Goal: Task Accomplishment & Management: Manage account settings

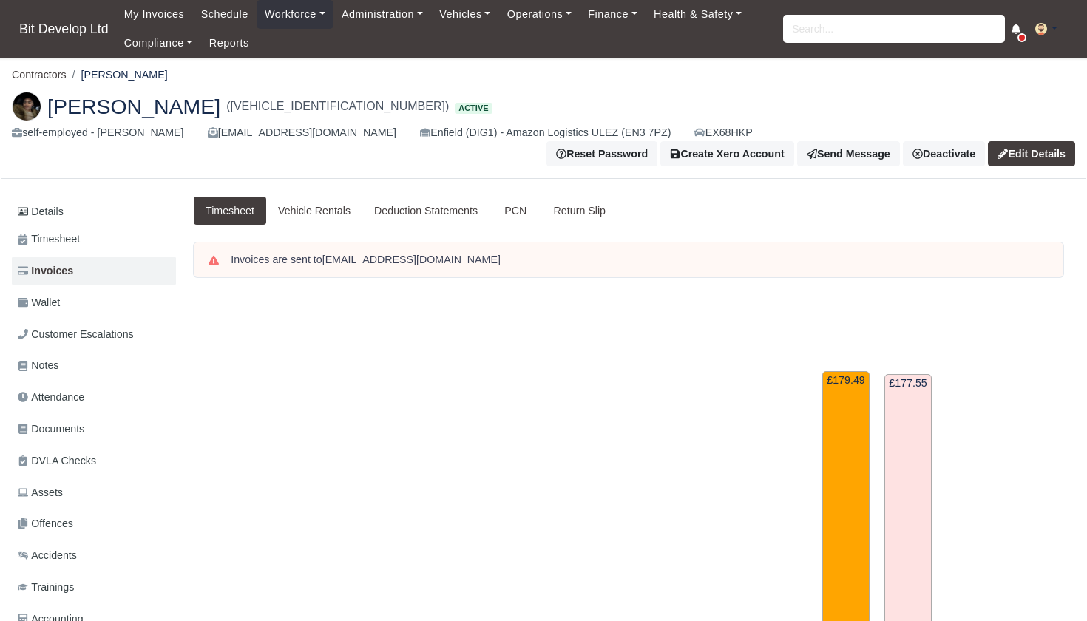
click at [812, 39] on input "search" at bounding box center [894, 29] width 222 height 28
type input "prad"
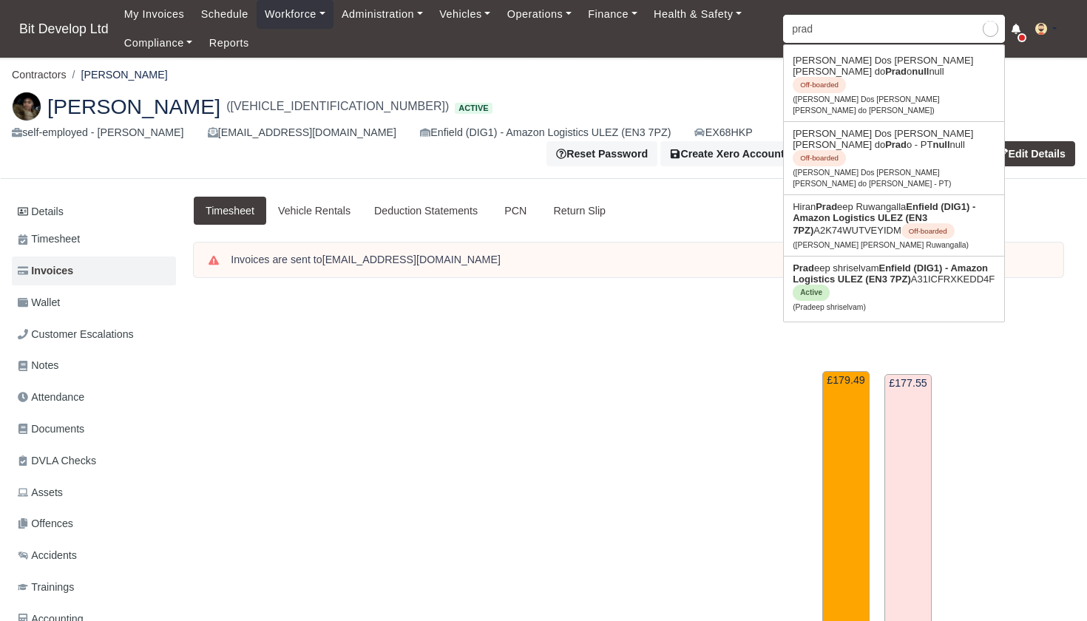
type input "pradeep shriselvam"
type input "Brad"
drag, startPoint x: 812, startPoint y: 53, endPoint x: 817, endPoint y: 231, distance: 177.6
click at [817, 257] on link "Prad eep shriselvam Enfield (DIG1) - Amazon Logistics ULEZ (EN3 7PZ) A31ICFRXKE…" at bounding box center [894, 287] width 220 height 61
type input "Pradeep shriselvam"
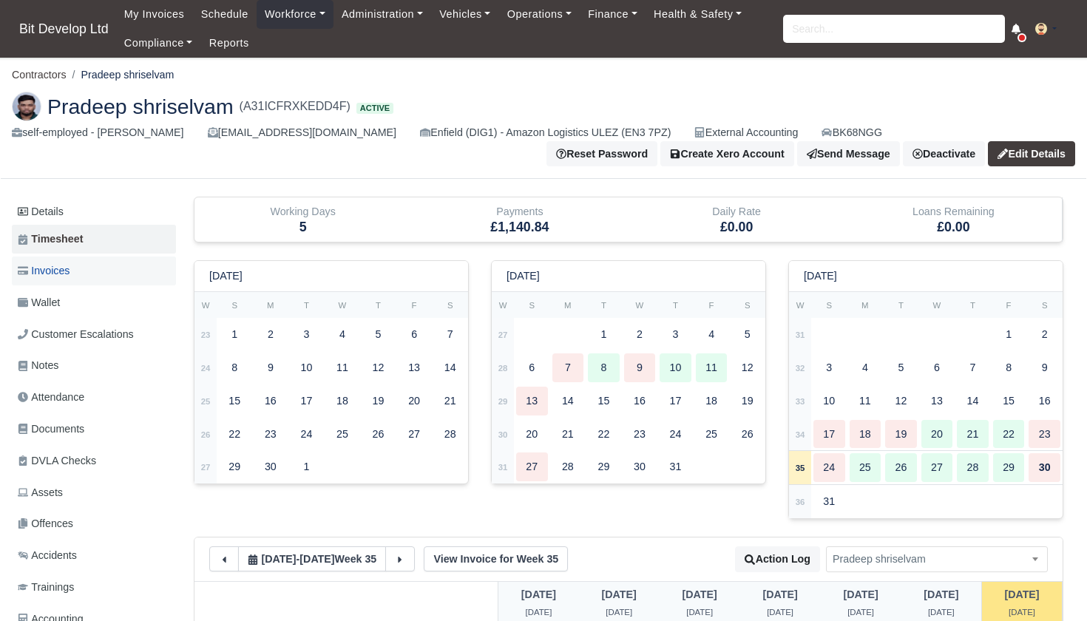
click at [66, 274] on span "Invoices" at bounding box center [44, 271] width 52 height 17
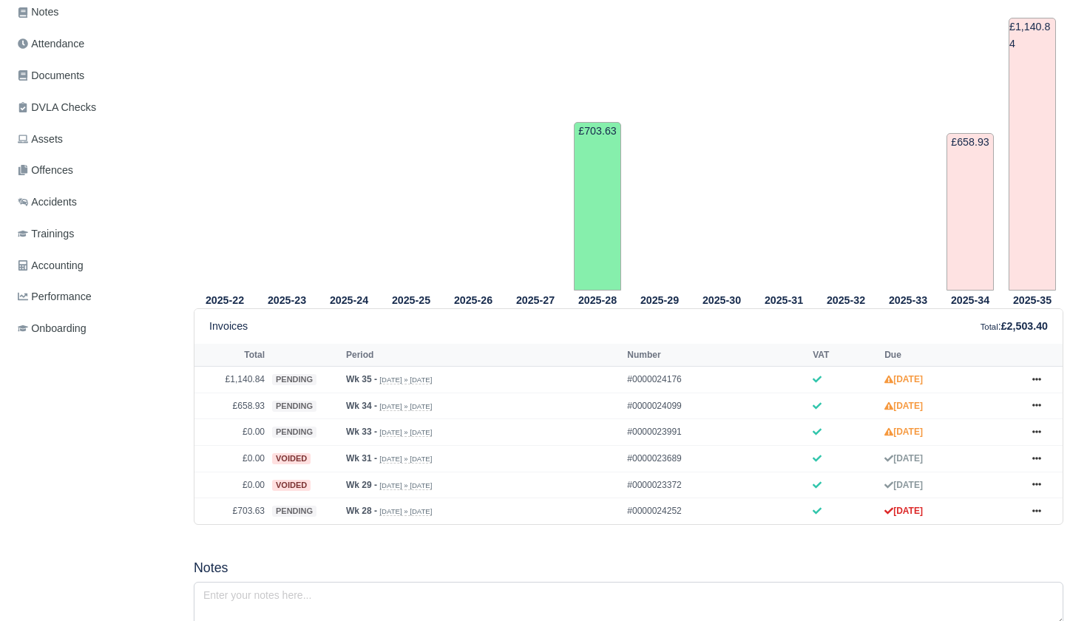
scroll to position [388, 0]
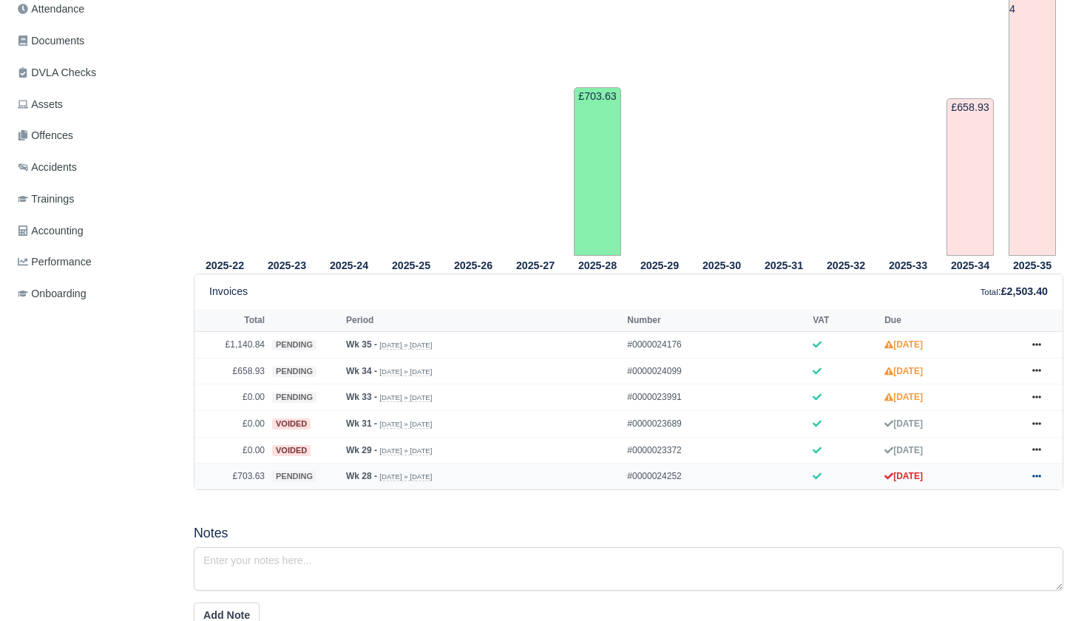
click at [1033, 481] on icon at bounding box center [1036, 476] width 9 height 9
click at [970, 346] on link "Approve" at bounding box center [982, 330] width 132 height 31
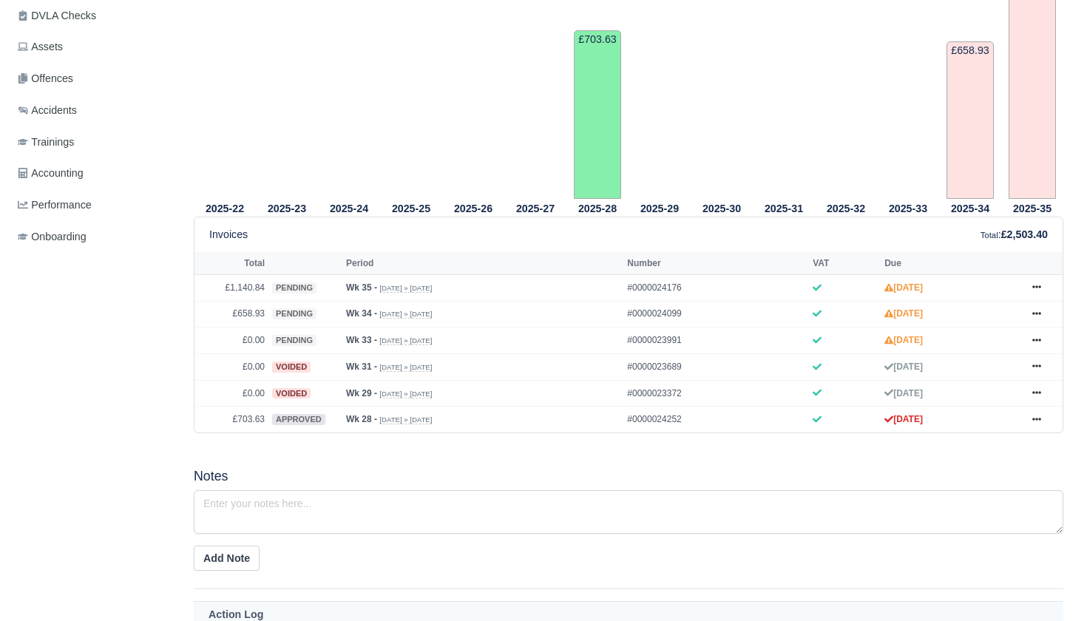
scroll to position [496, 0]
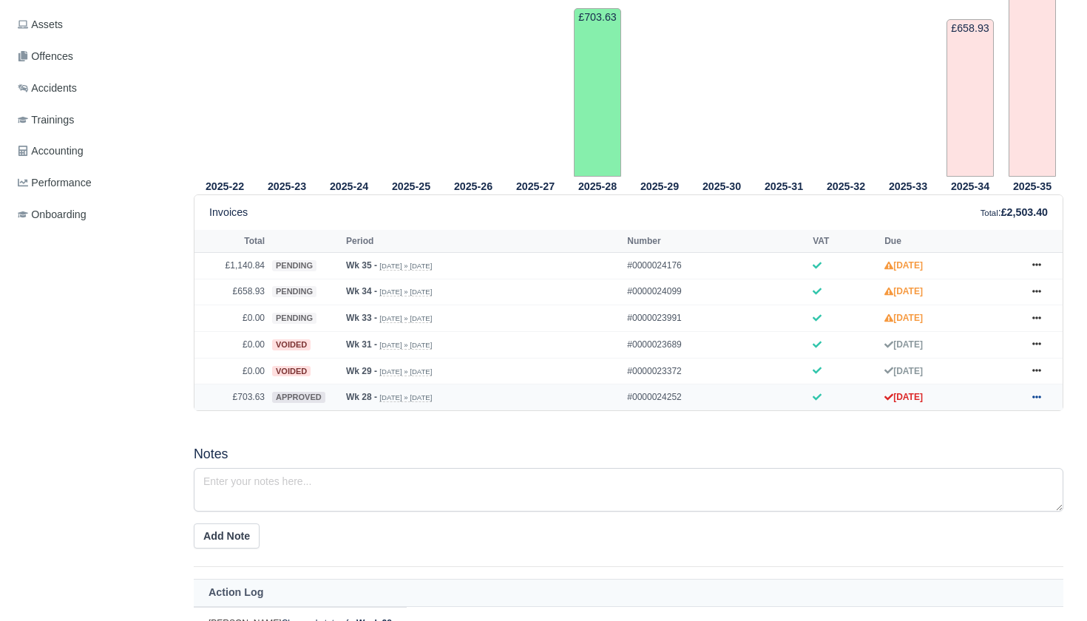
click at [1041, 402] on icon at bounding box center [1036, 397] width 9 height 9
click at [960, 471] on link "Send" at bounding box center [982, 455] width 132 height 31
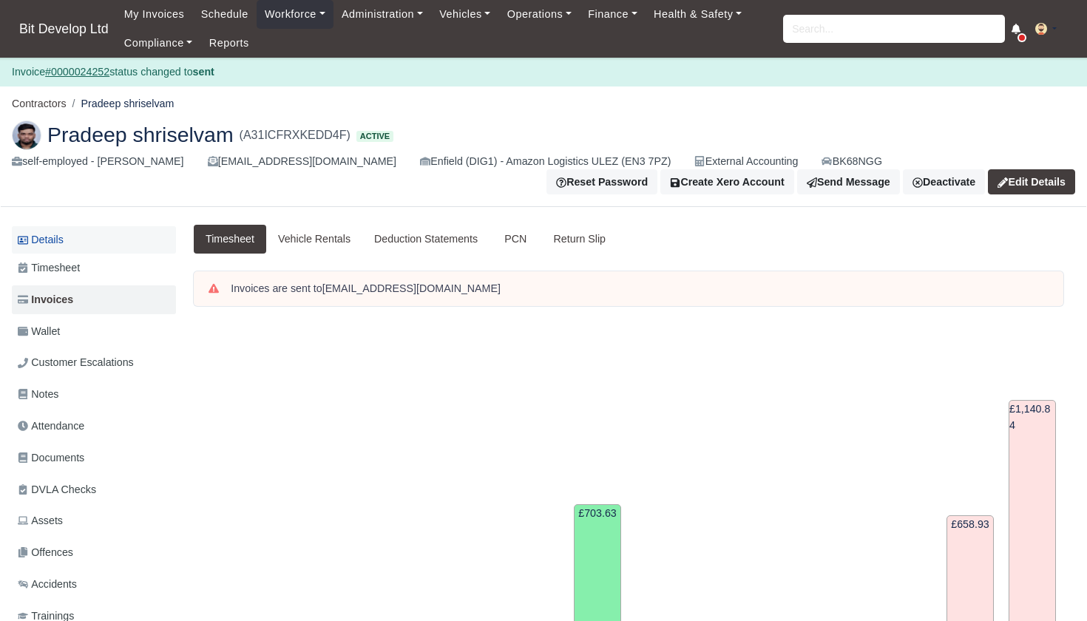
click at [73, 237] on link "Details" at bounding box center [94, 239] width 164 height 27
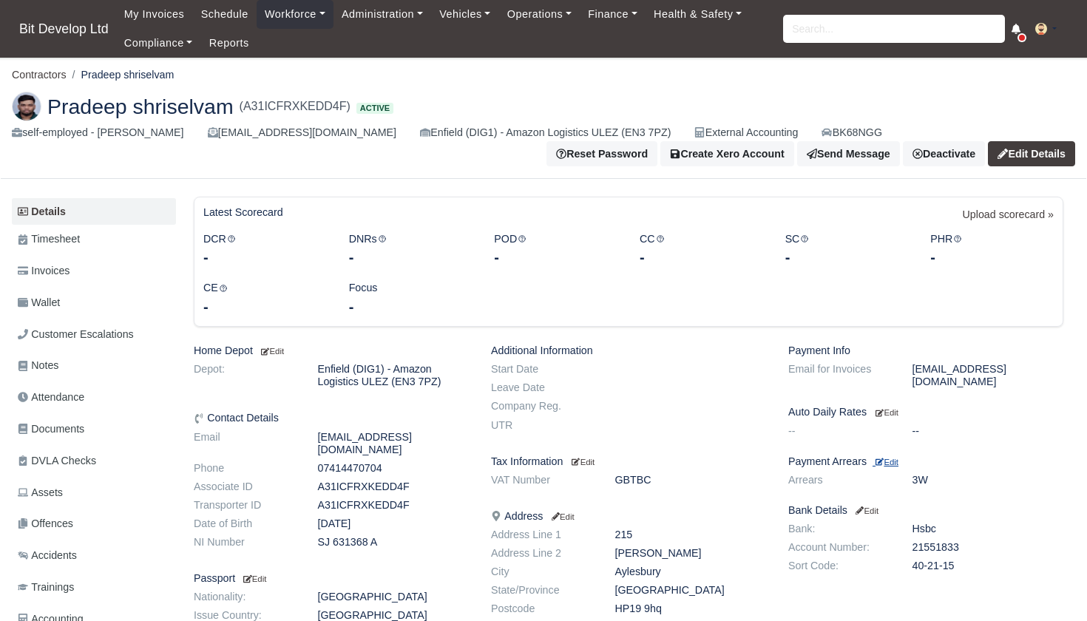
click at [898, 458] on small "Edit" at bounding box center [887, 462] width 23 height 9
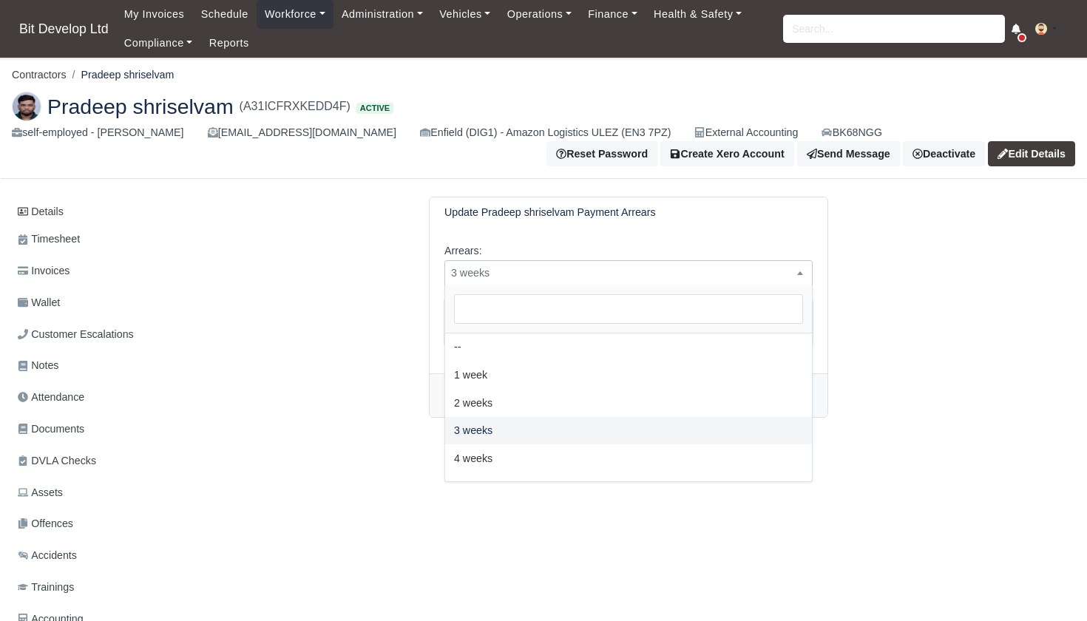
click at [555, 274] on span "3 weeks" at bounding box center [628, 273] width 367 height 18
select select "2W"
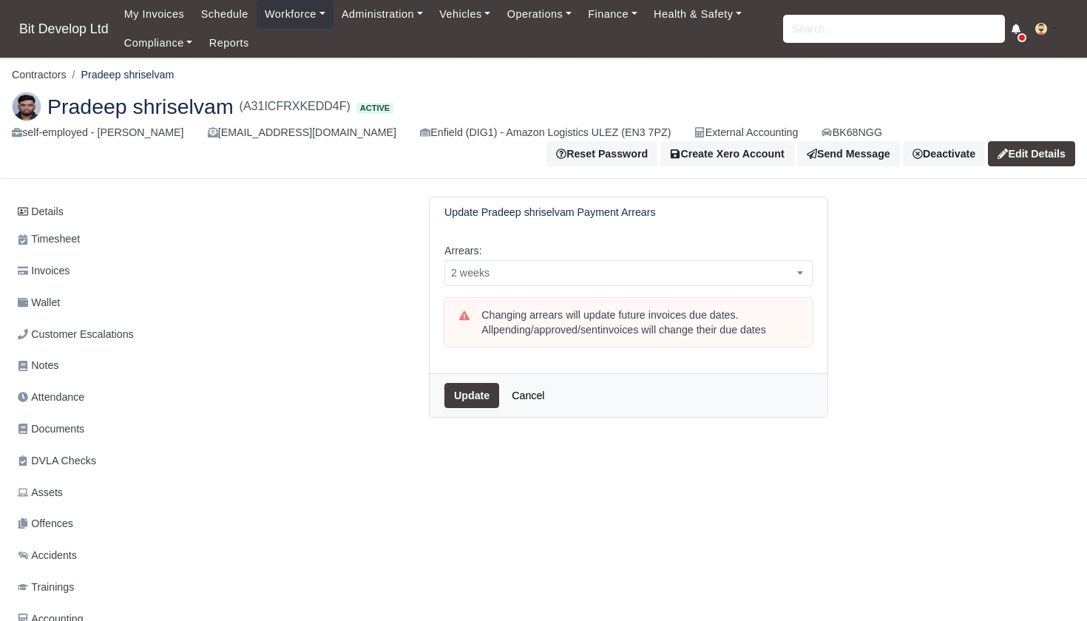
click at [479, 389] on button "Update" at bounding box center [471, 395] width 55 height 25
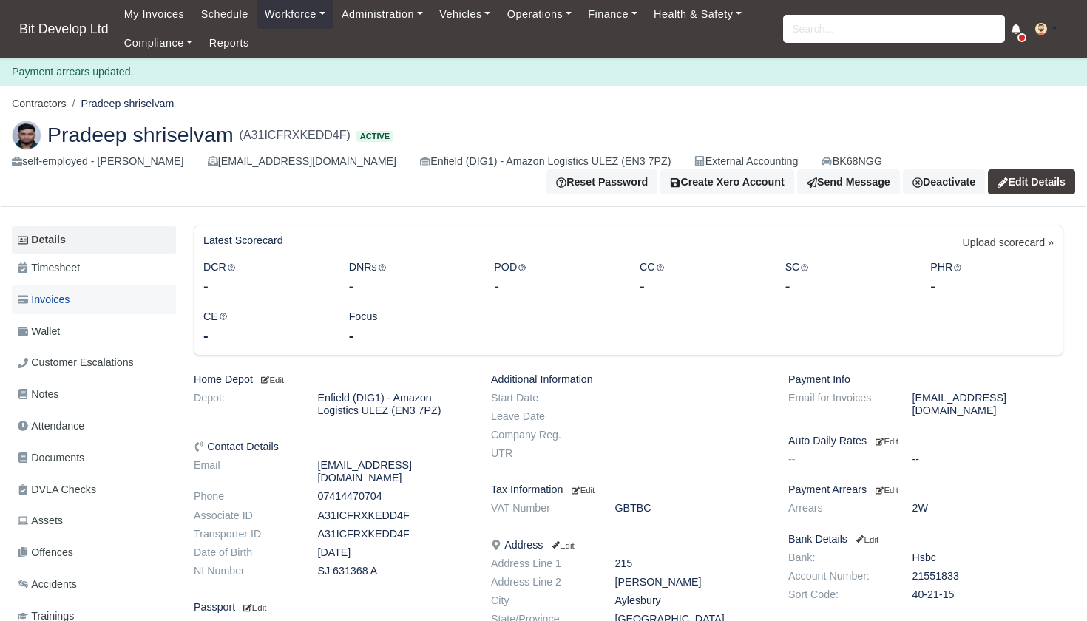
click at [62, 298] on span "Invoices" at bounding box center [44, 299] width 52 height 17
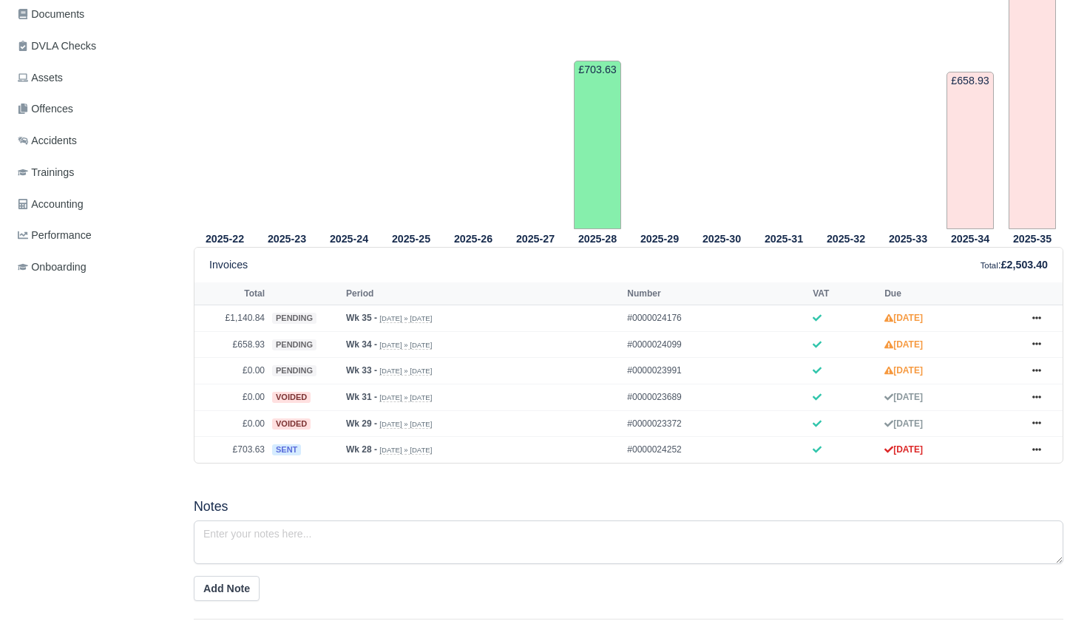
scroll to position [455, 0]
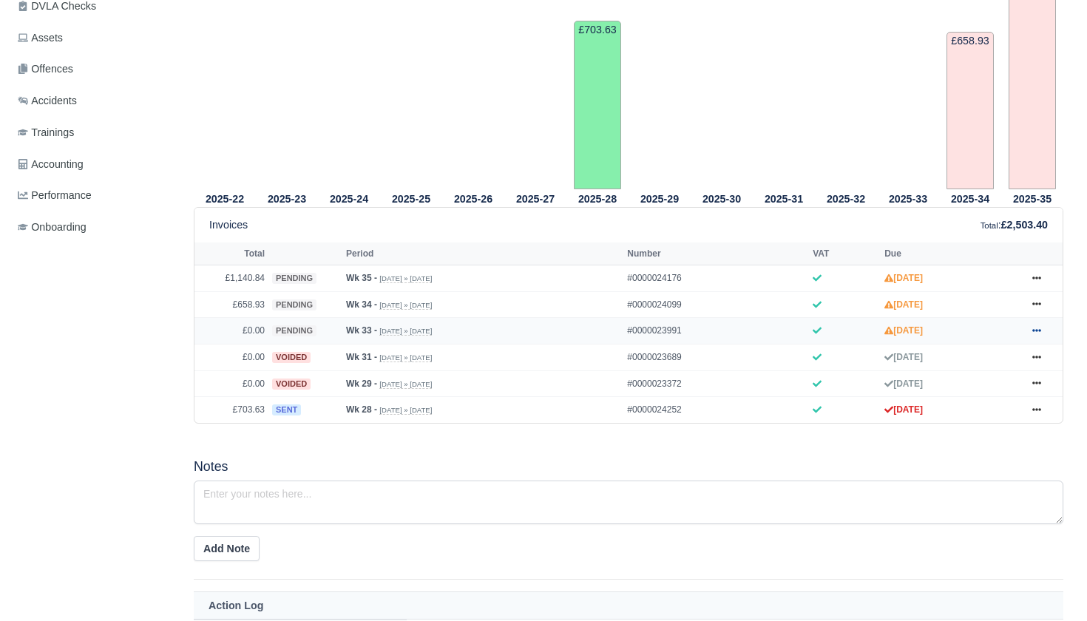
click at [1036, 335] on icon at bounding box center [1036, 330] width 9 height 9
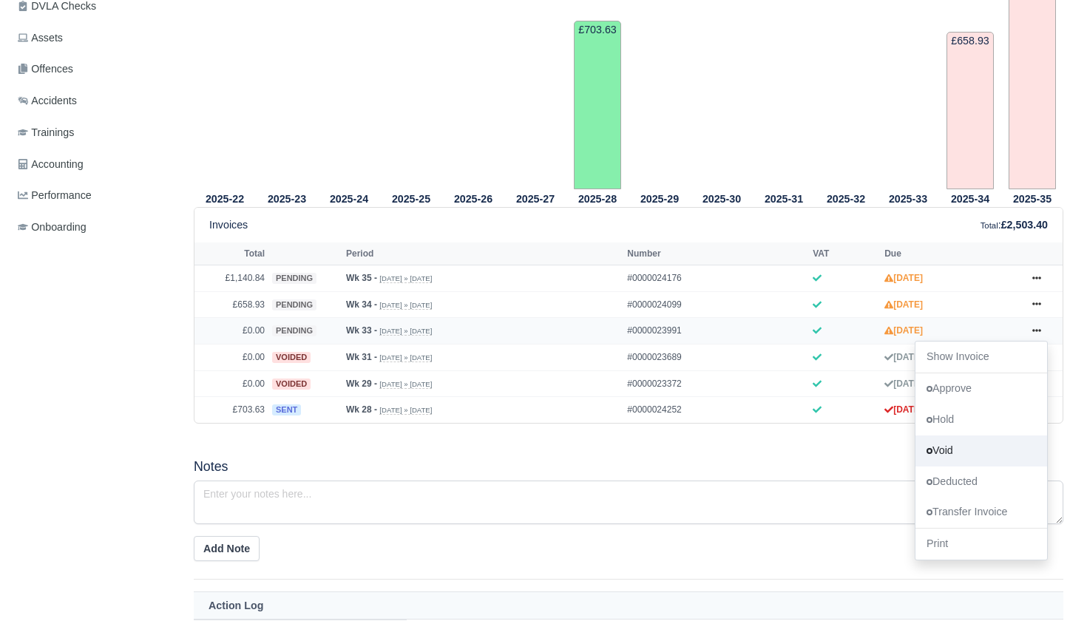
click at [952, 467] on link "Void" at bounding box center [982, 451] width 132 height 31
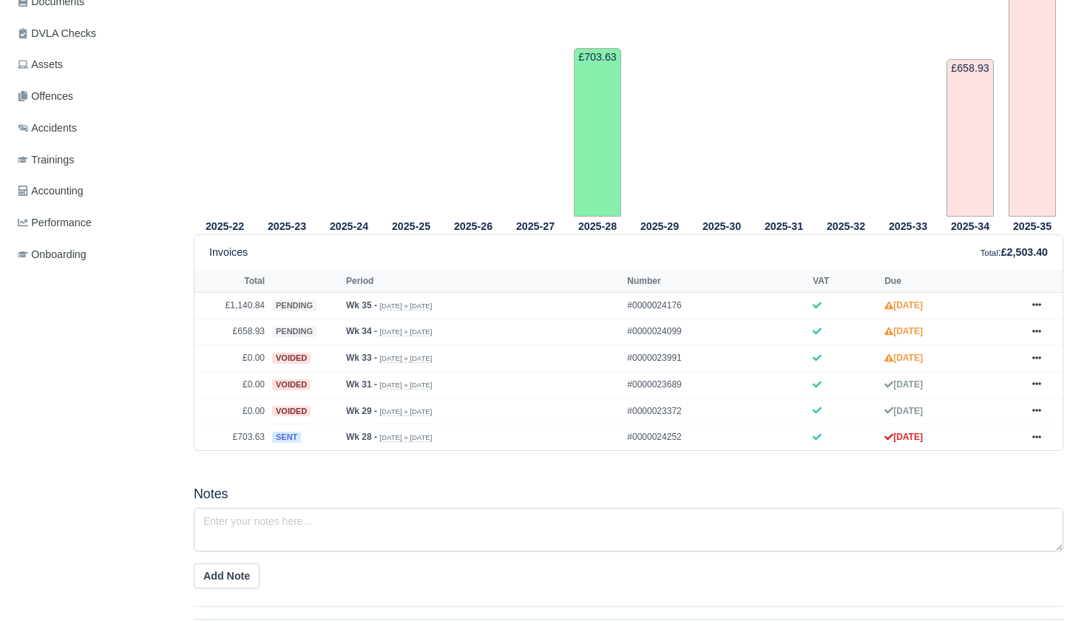
scroll to position [454, 0]
